Goal: Task Accomplishment & Management: Complete application form

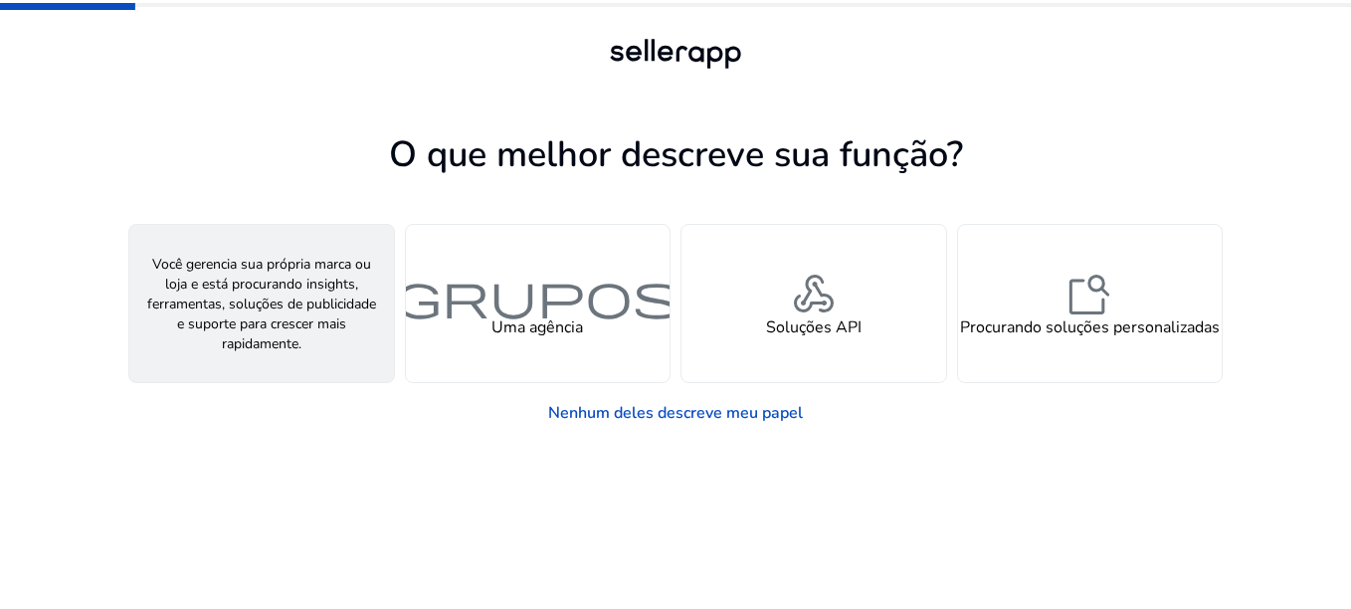
click at [275, 271] on span "pessoa" at bounding box center [261, 295] width 287 height 48
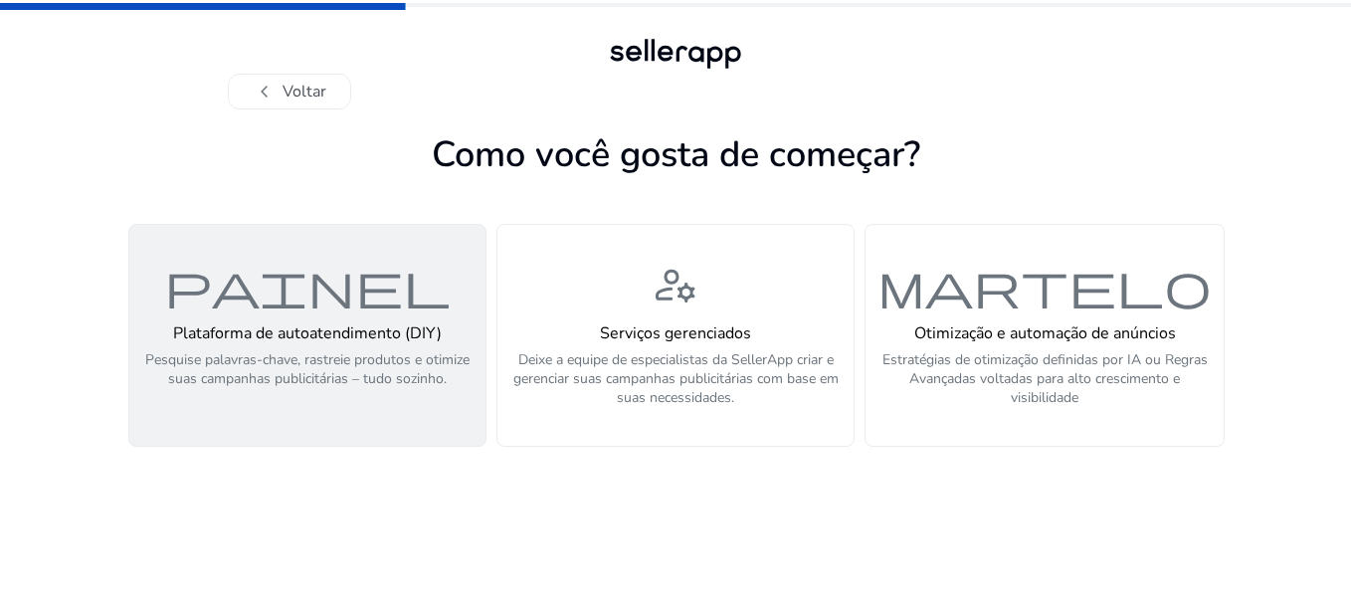
click at [359, 350] on p "Pesquise palavras-chave, rastreie produtos e otimize suas campanhas publicitári…" at bounding box center [307, 380] width 332 height 60
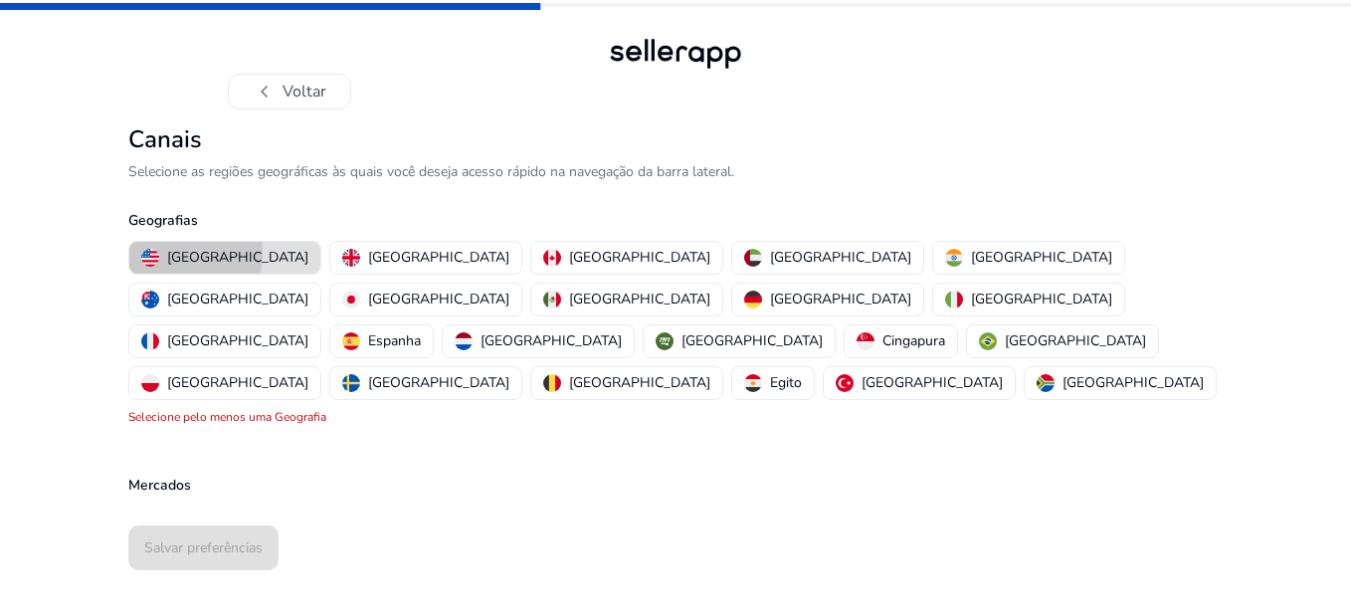
click at [184, 247] on p "[GEOGRAPHIC_DATA]" at bounding box center [237, 257] width 141 height 21
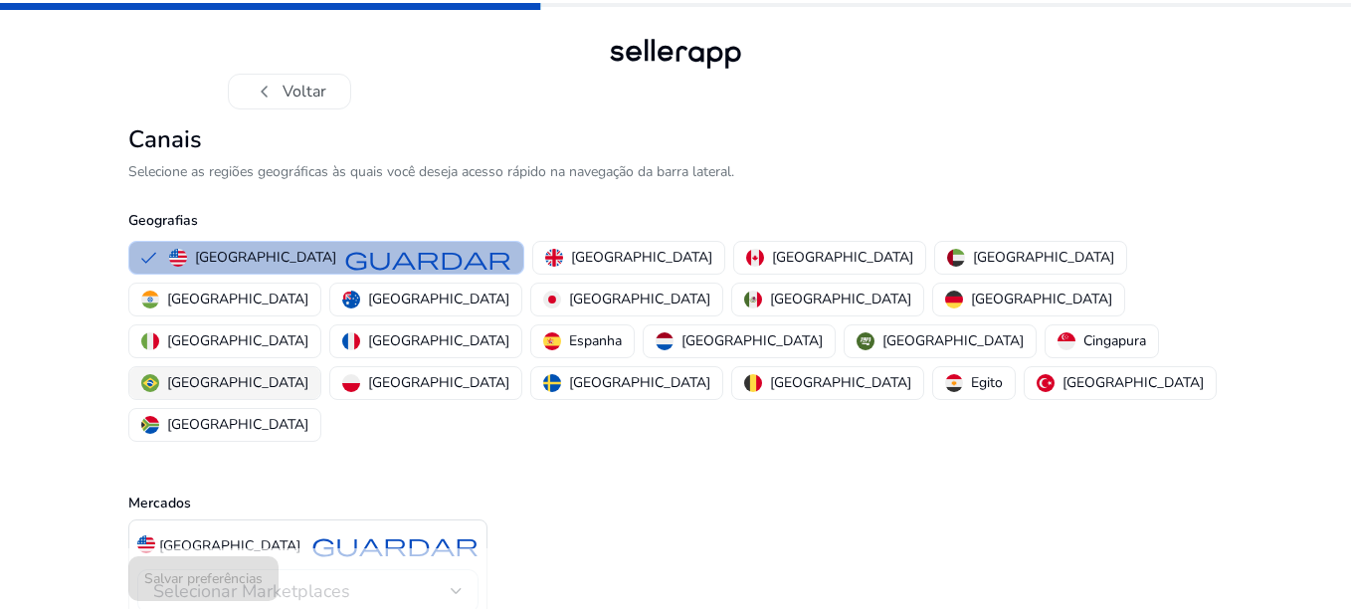
click at [308, 372] on p "[GEOGRAPHIC_DATA]" at bounding box center [237, 382] width 141 height 21
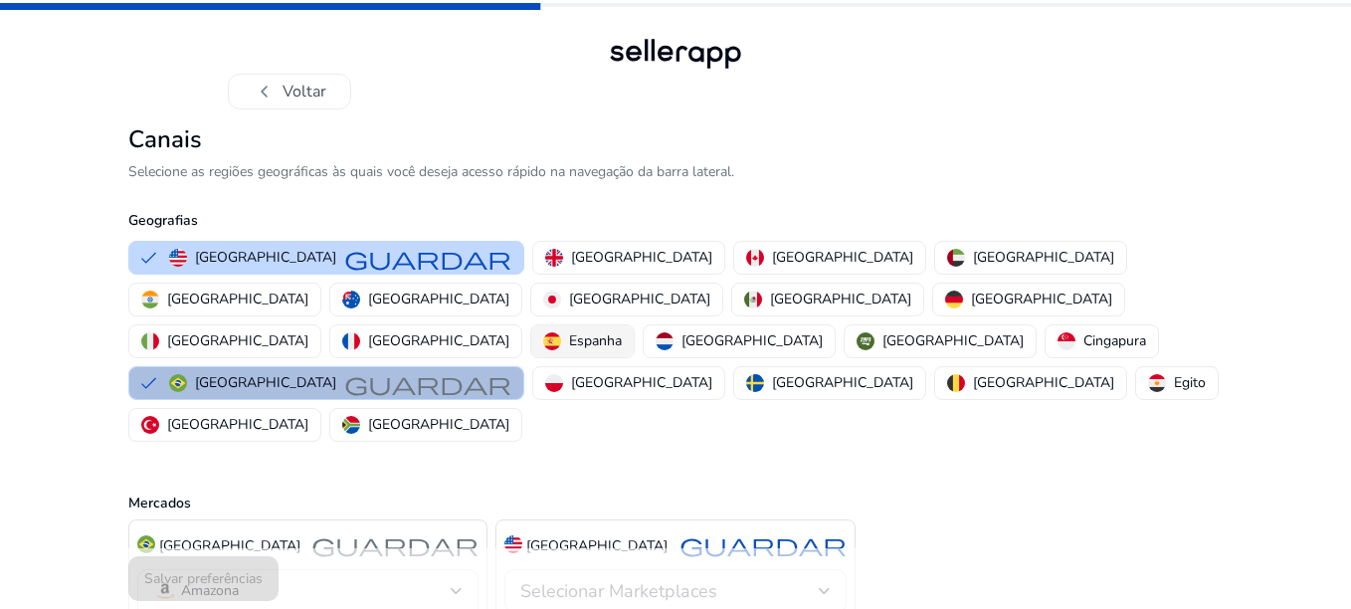
click at [569, 330] on p "Espanha" at bounding box center [595, 340] width 53 height 21
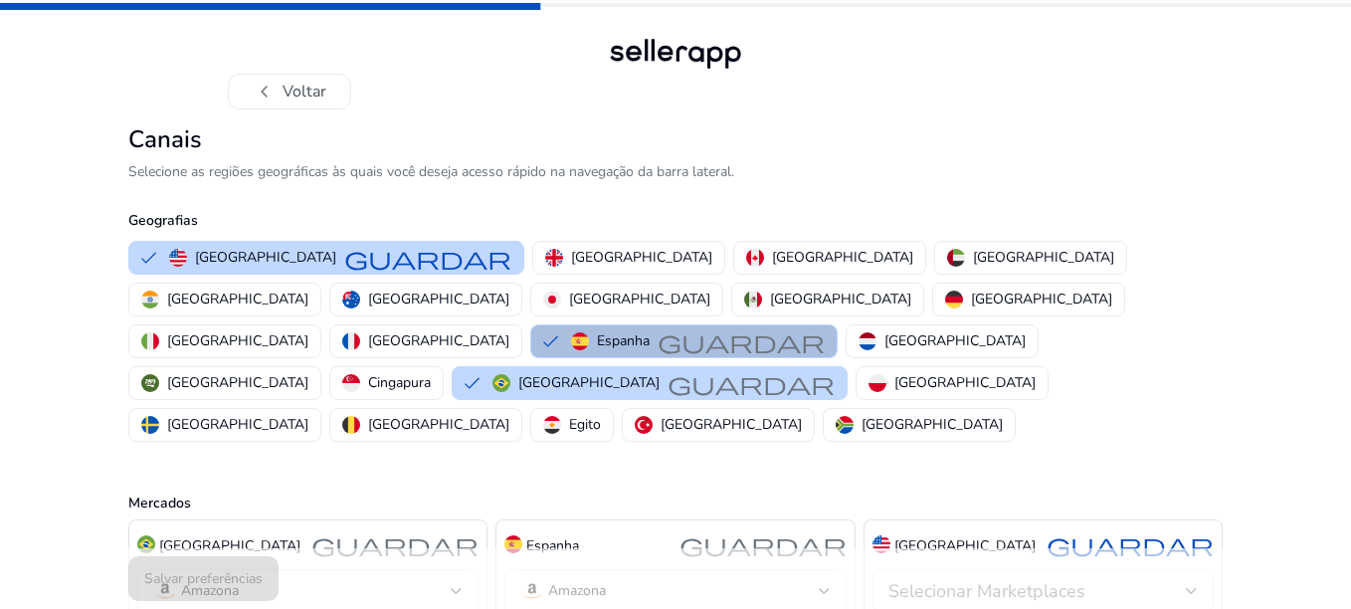
click at [1184, 580] on div "Selecionar Marketplaces" at bounding box center [1038, 591] width 298 height 22
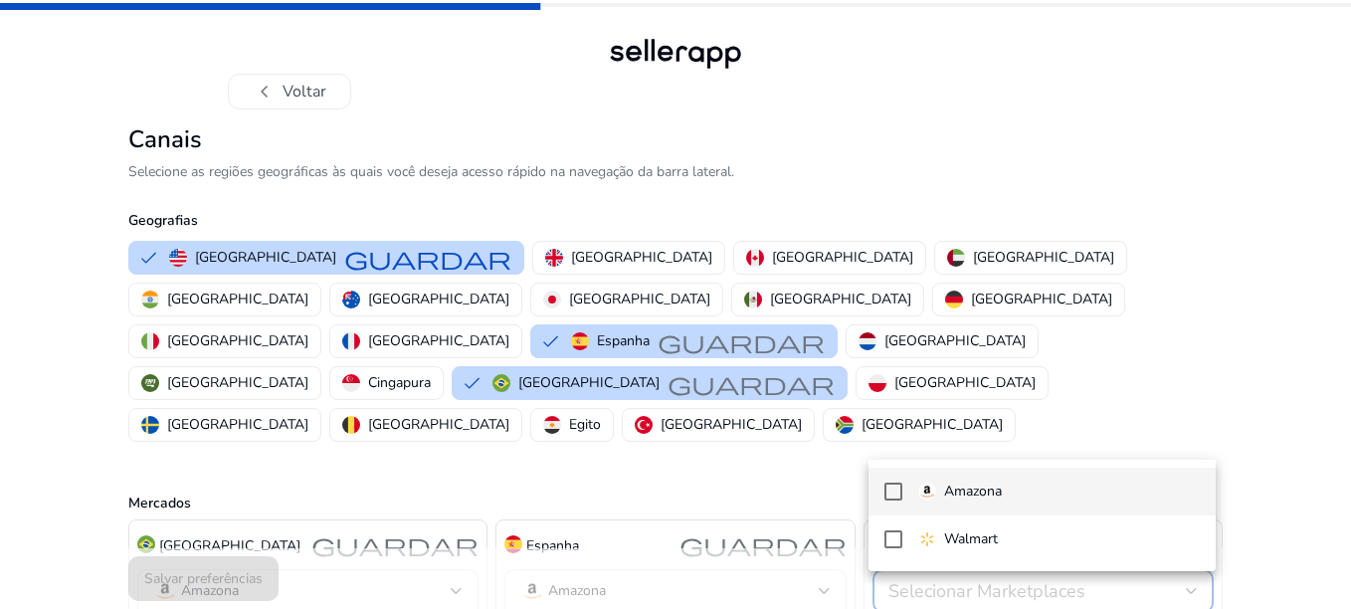
click at [1125, 492] on span "Amazona" at bounding box center [1060, 492] width 282 height 22
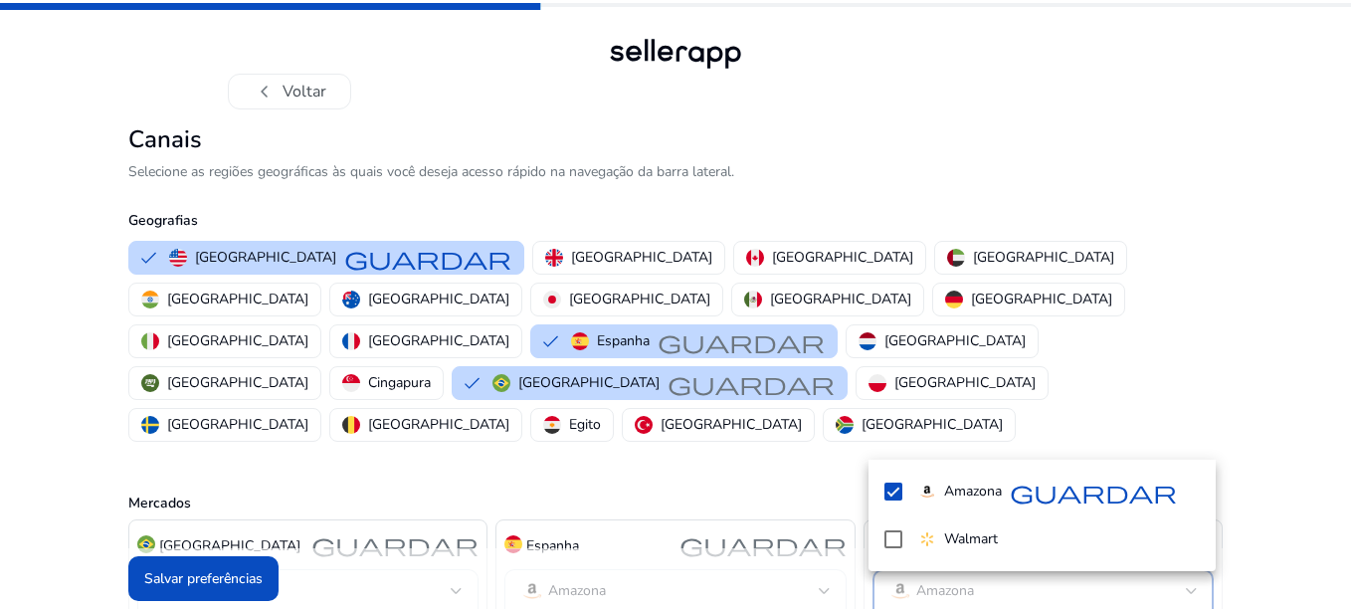
click at [516, 213] on div at bounding box center [675, 304] width 1351 height 609
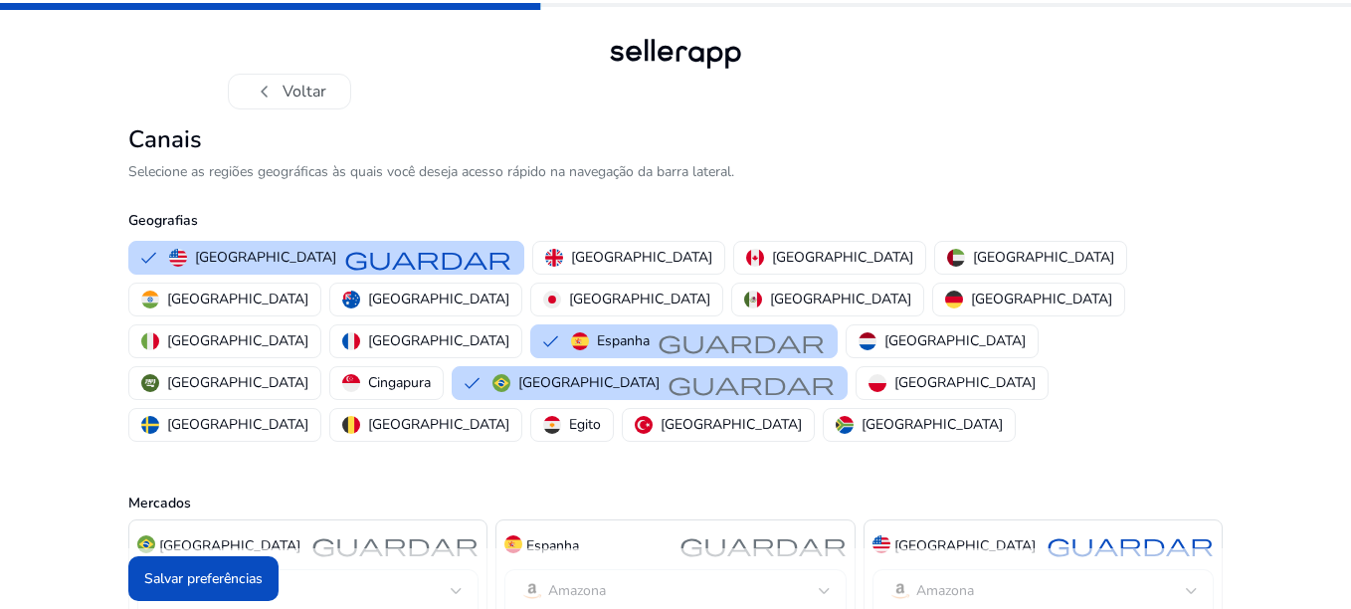
click at [571, 247] on p "[GEOGRAPHIC_DATA]" at bounding box center [641, 257] width 141 height 21
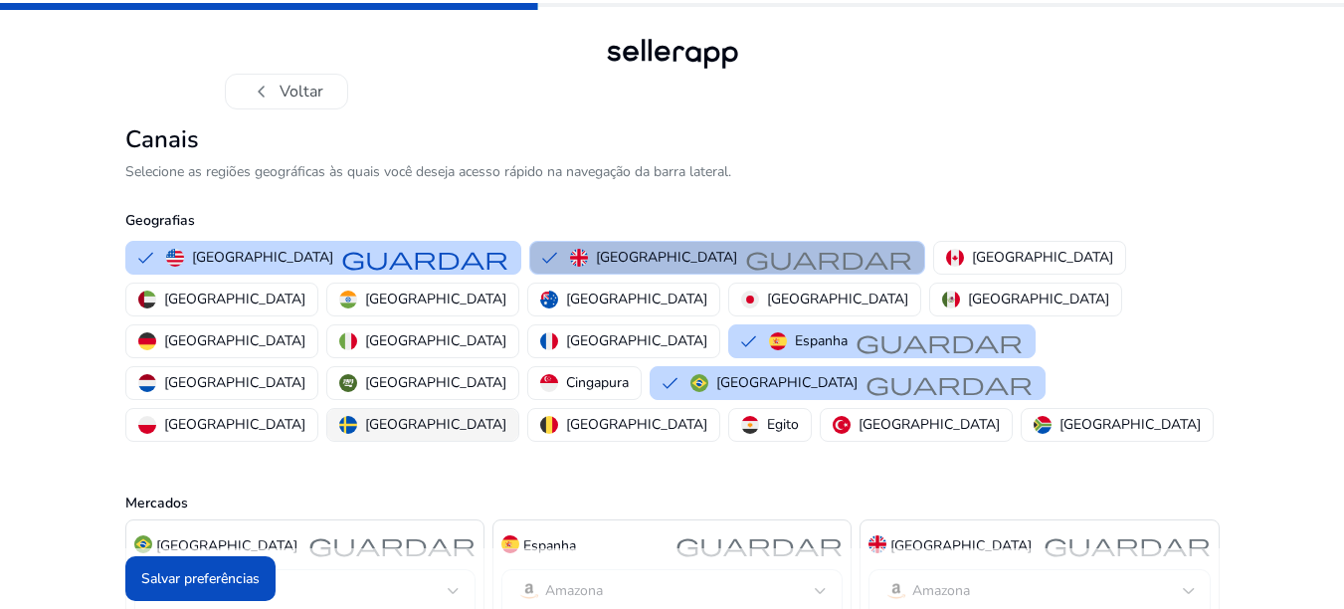
scroll to position [30, 0]
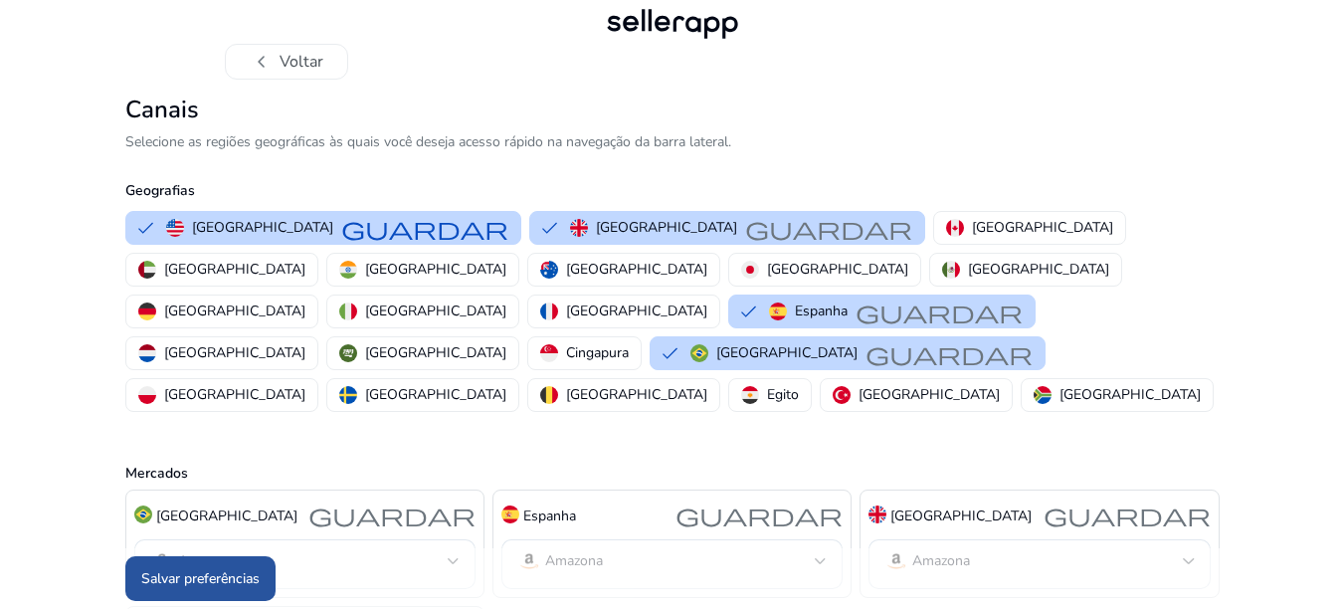
click at [242, 579] on font "Salvar preferências" at bounding box center [200, 578] width 118 height 21
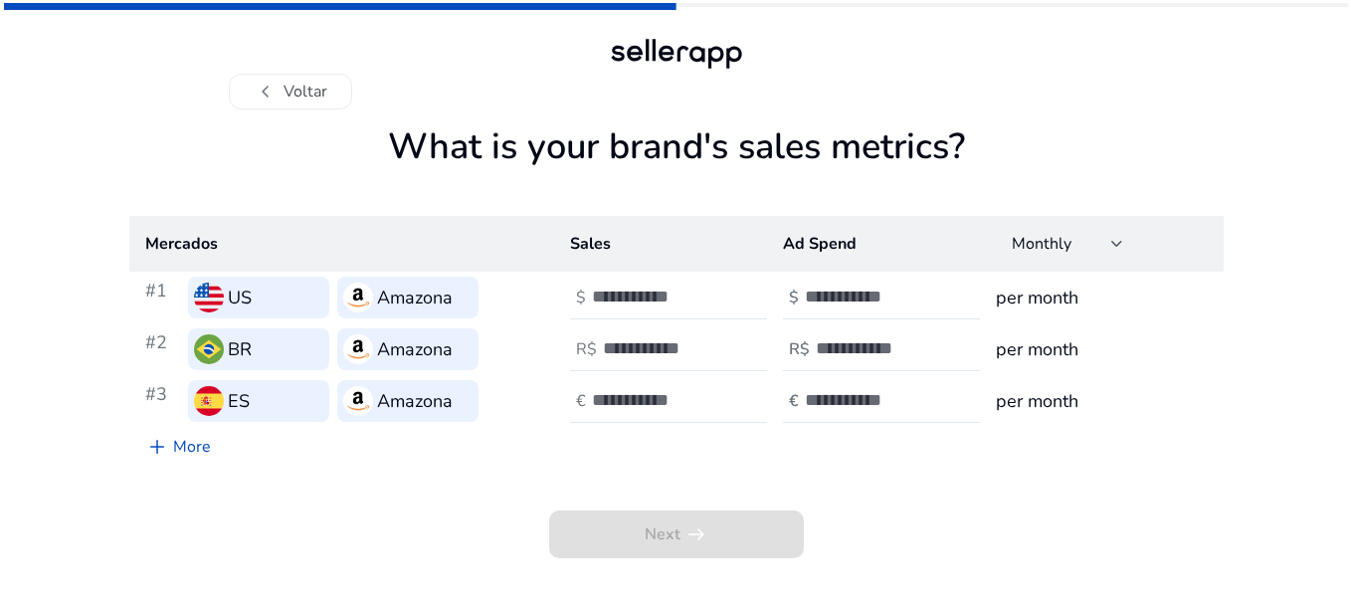
scroll to position [0, 0]
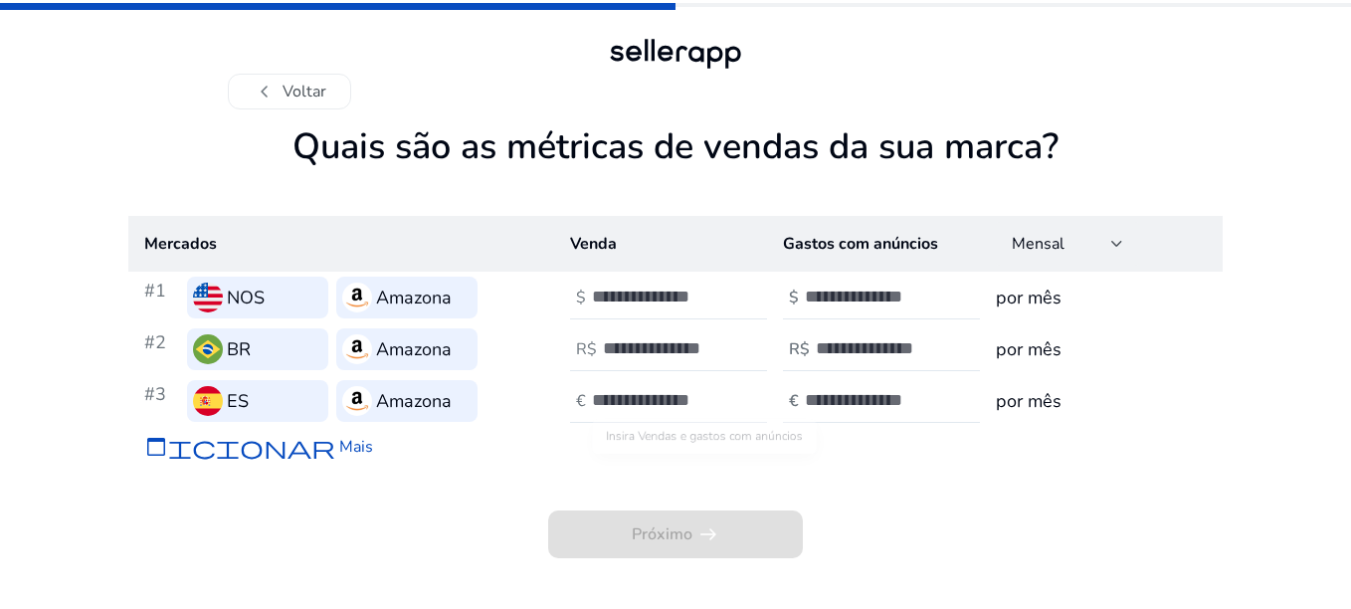
click at [664, 511] on span "Próximo arrow_right_alt" at bounding box center [675, 535] width 255 height 48
click at [723, 337] on input "*" at bounding box center [670, 348] width 134 height 22
click at [724, 337] on input "*" at bounding box center [670, 348] width 134 height 22
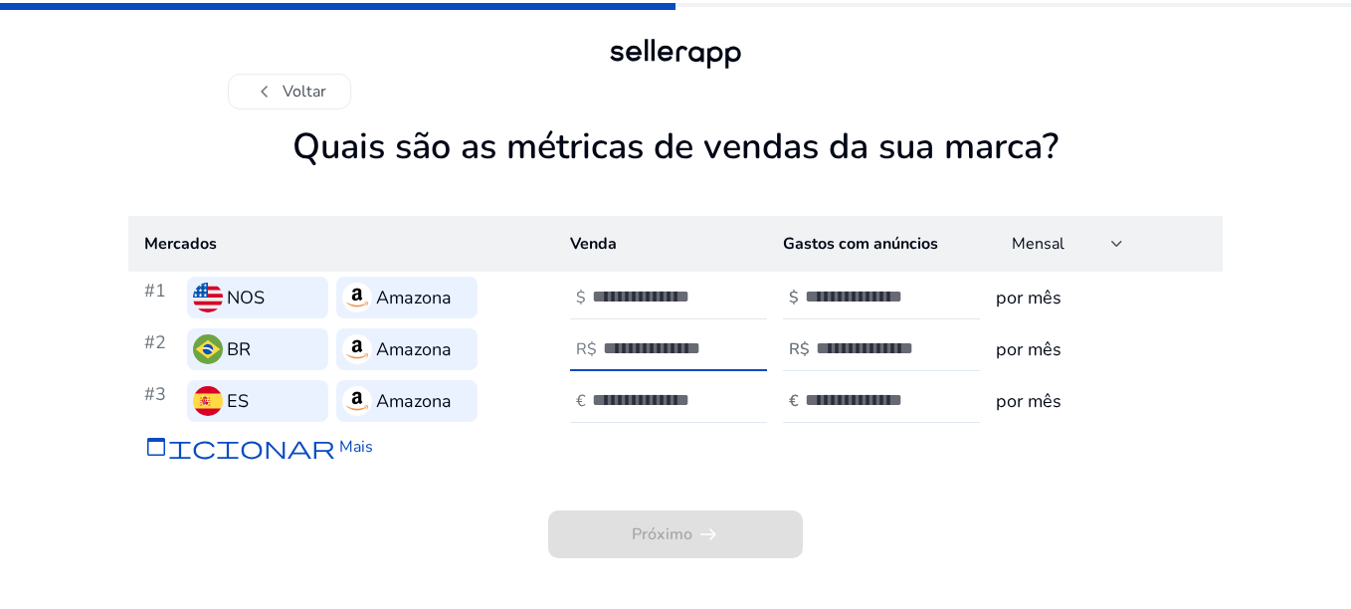
click at [724, 337] on input "*" at bounding box center [670, 348] width 134 height 22
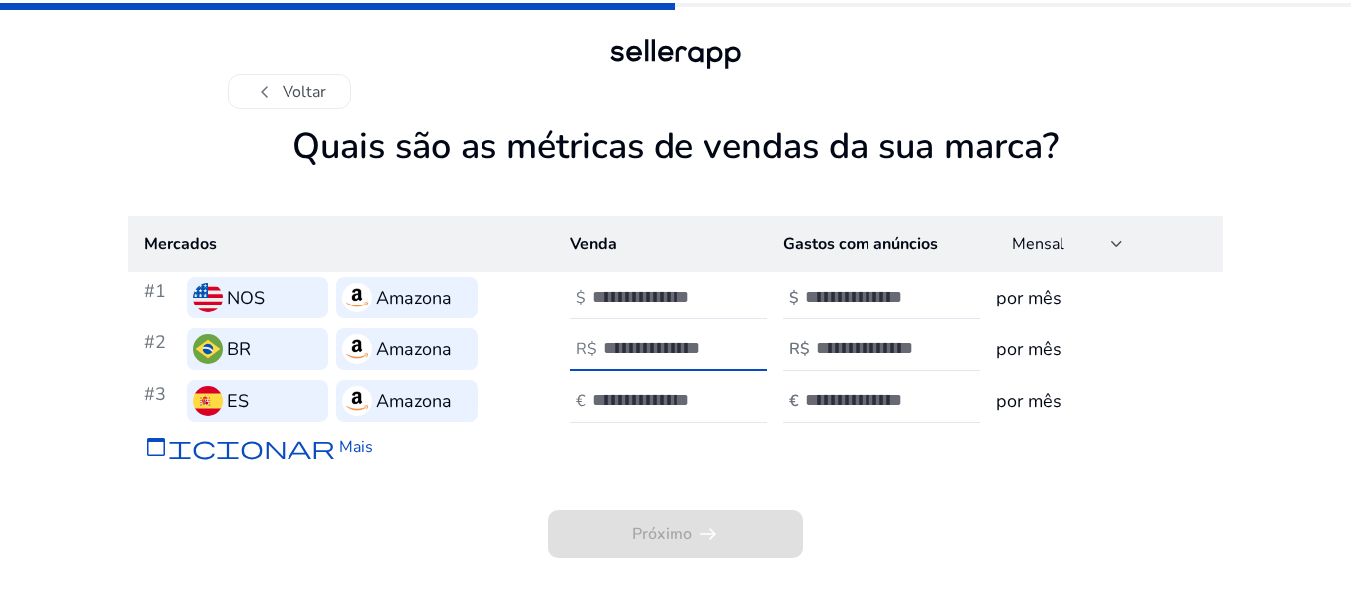
click at [724, 337] on input "**" at bounding box center [670, 348] width 134 height 22
click at [722, 337] on input "**" at bounding box center [670, 348] width 134 height 22
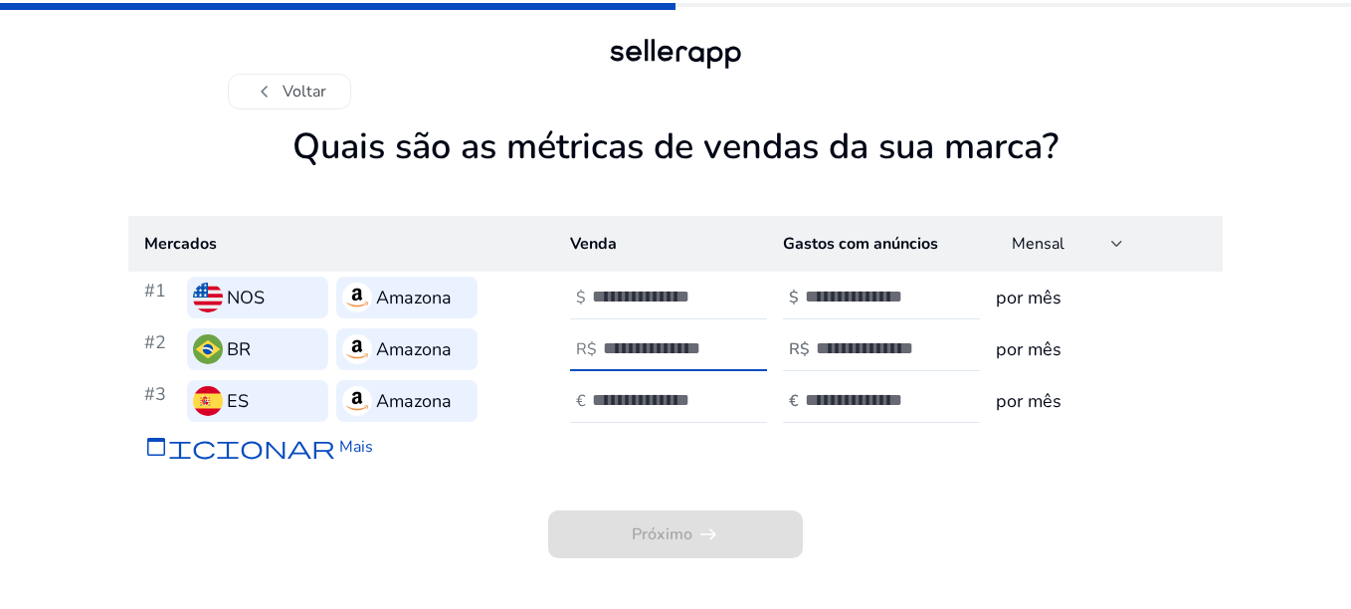
type input "**"
click at [722, 337] on input "**" at bounding box center [670, 348] width 134 height 22
click at [935, 337] on input "**" at bounding box center [883, 348] width 134 height 22
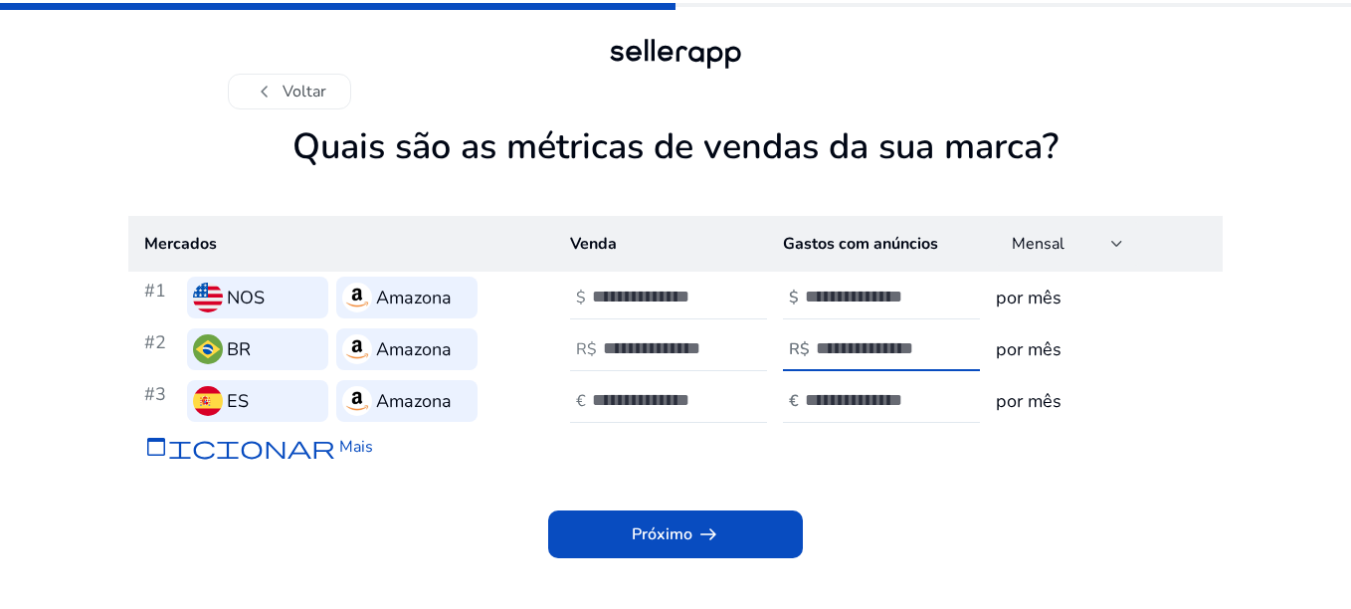
type input "*"
click at [932, 337] on input "*" at bounding box center [883, 348] width 134 height 22
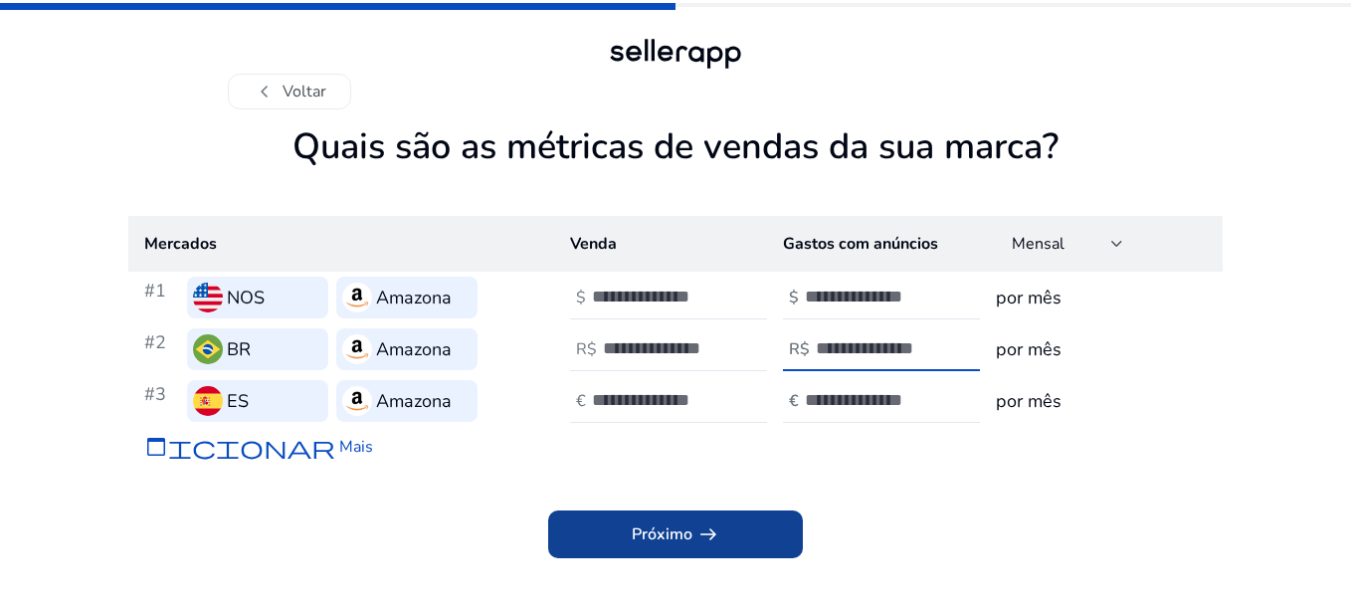
click at [698, 522] on span "arrow_right_alt" at bounding box center [709, 534] width 24 height 24
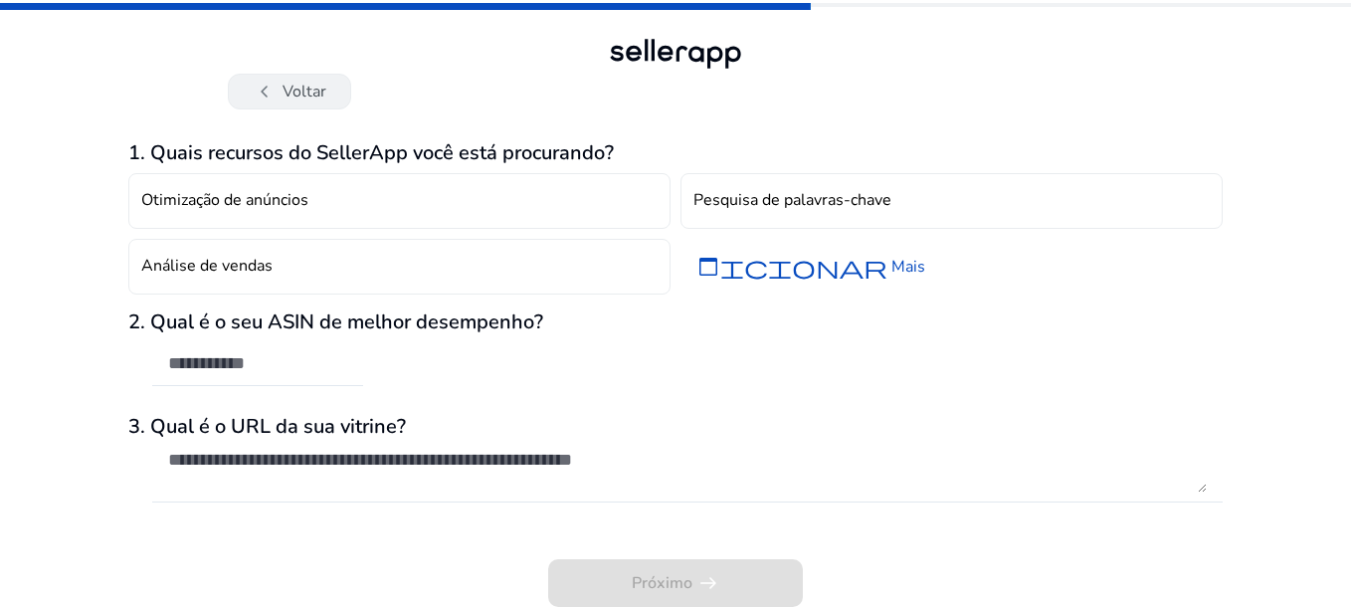
click at [302, 82] on font "Voltar" at bounding box center [305, 92] width 44 height 24
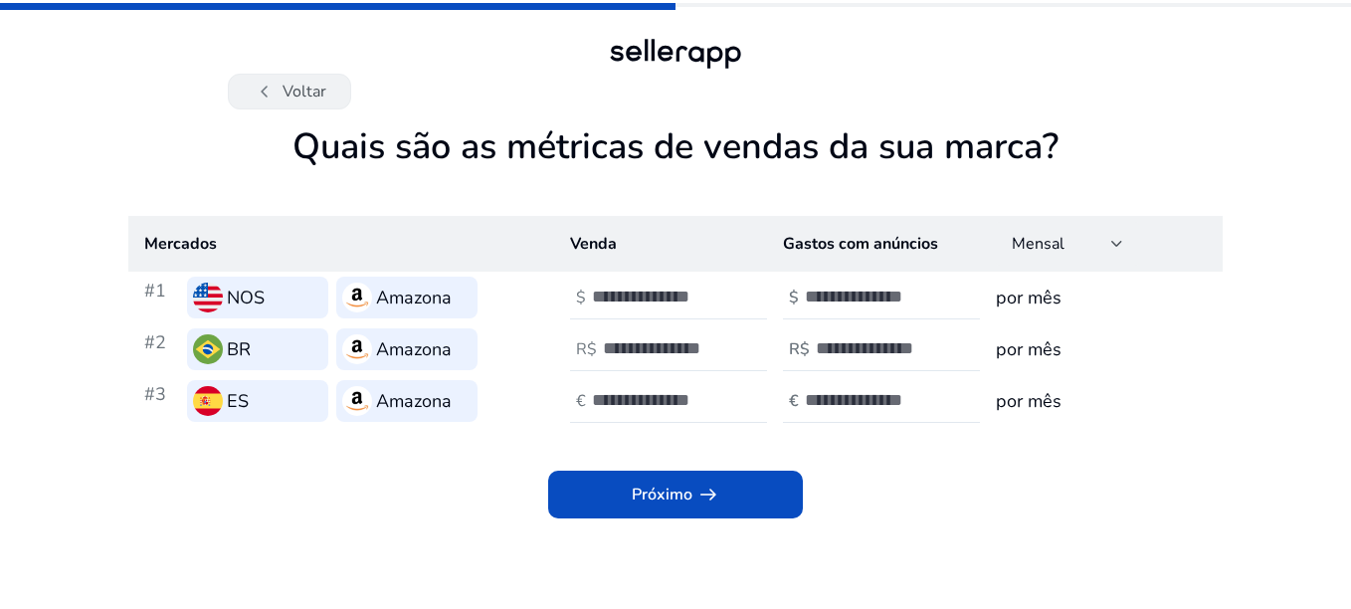
click at [289, 80] on font "Voltar" at bounding box center [305, 92] width 44 height 24
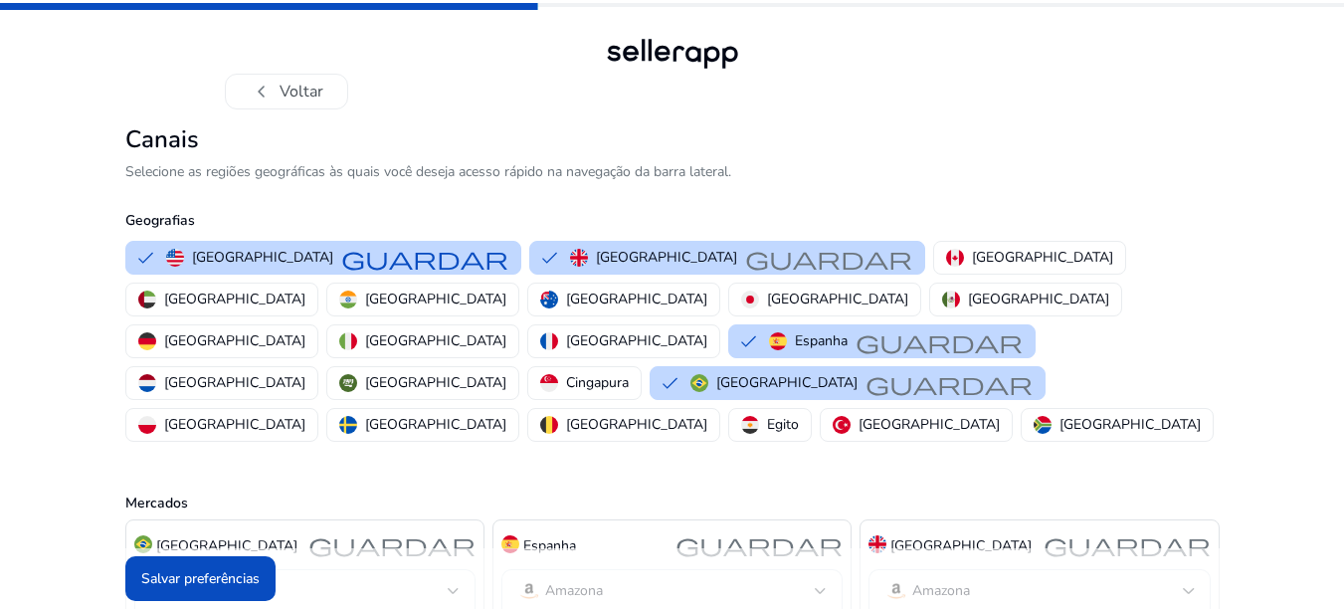
click at [289, 80] on font "Voltar" at bounding box center [302, 92] width 44 height 24
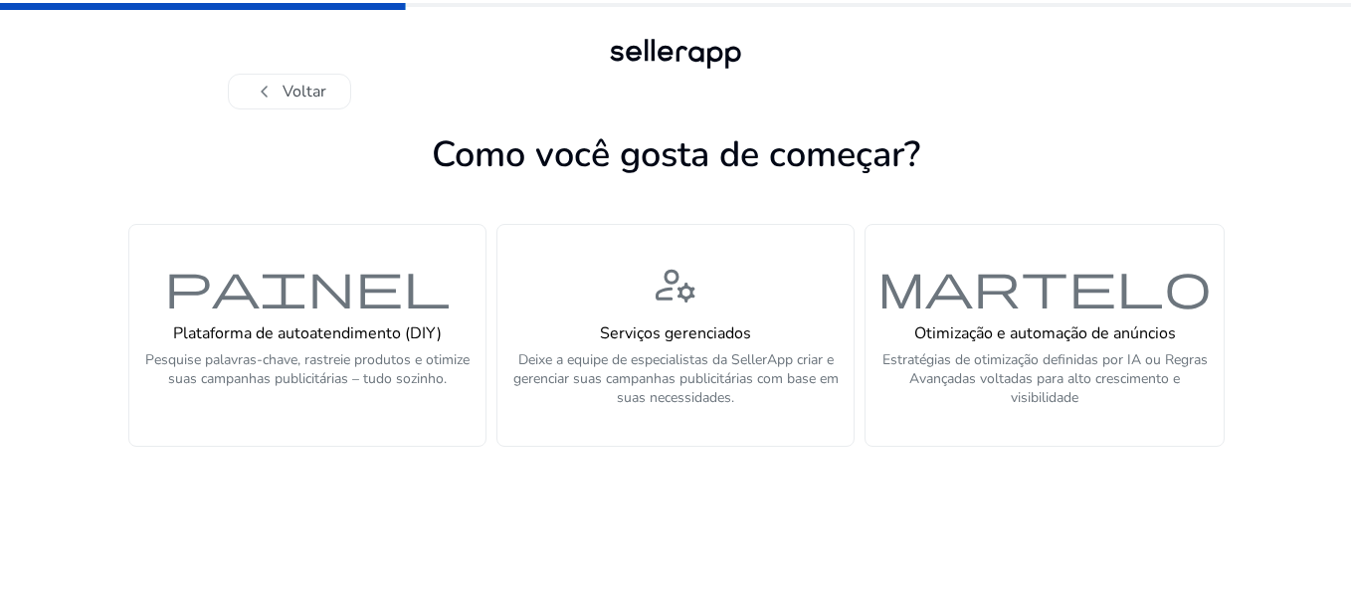
click at [289, 80] on font "Voltar" at bounding box center [305, 92] width 44 height 24
